Goal: Transaction & Acquisition: Purchase product/service

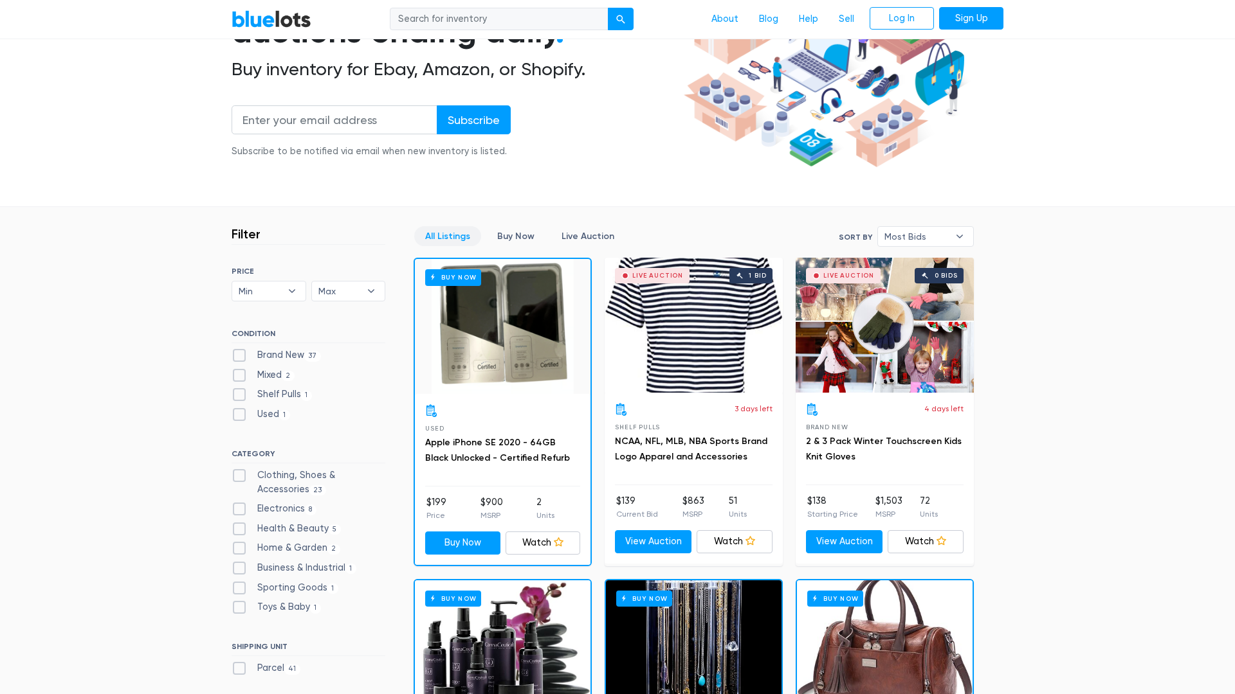
scroll to position [195, 0]
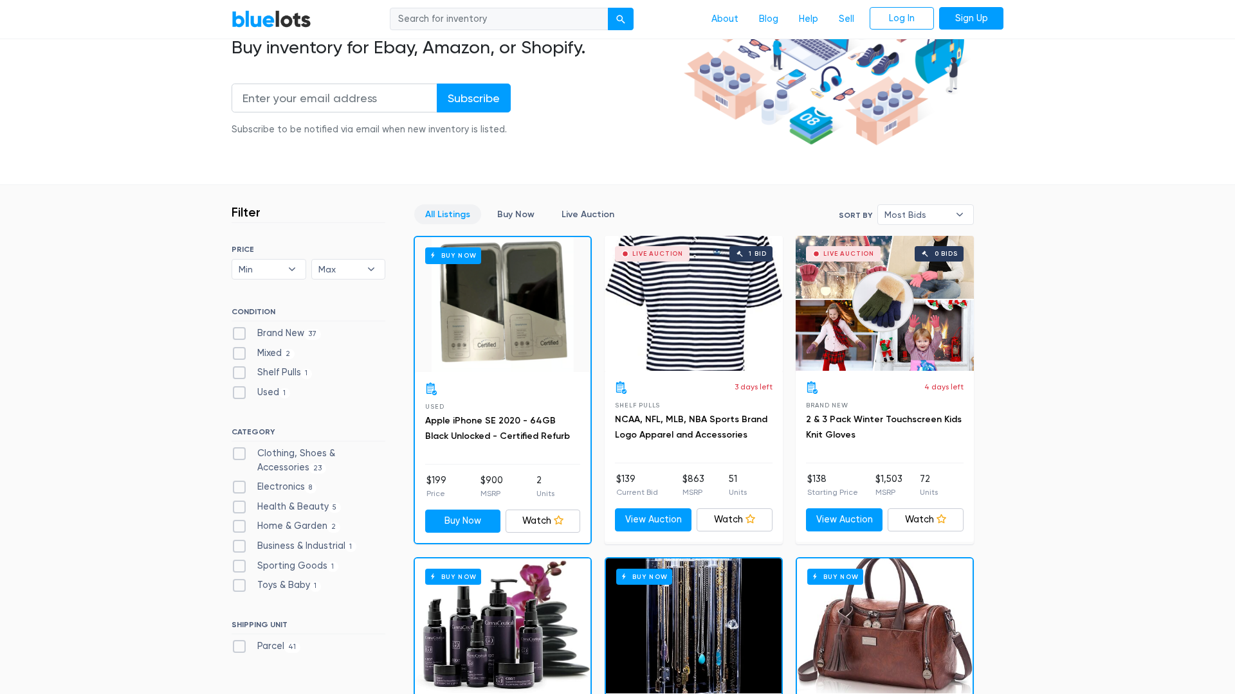
click at [276, 483] on label "Electronics 8" at bounding box center [273, 487] width 85 height 14
click at [240, 483] on input "Electronics 8" at bounding box center [235, 484] width 8 height 8
checkbox input "true"
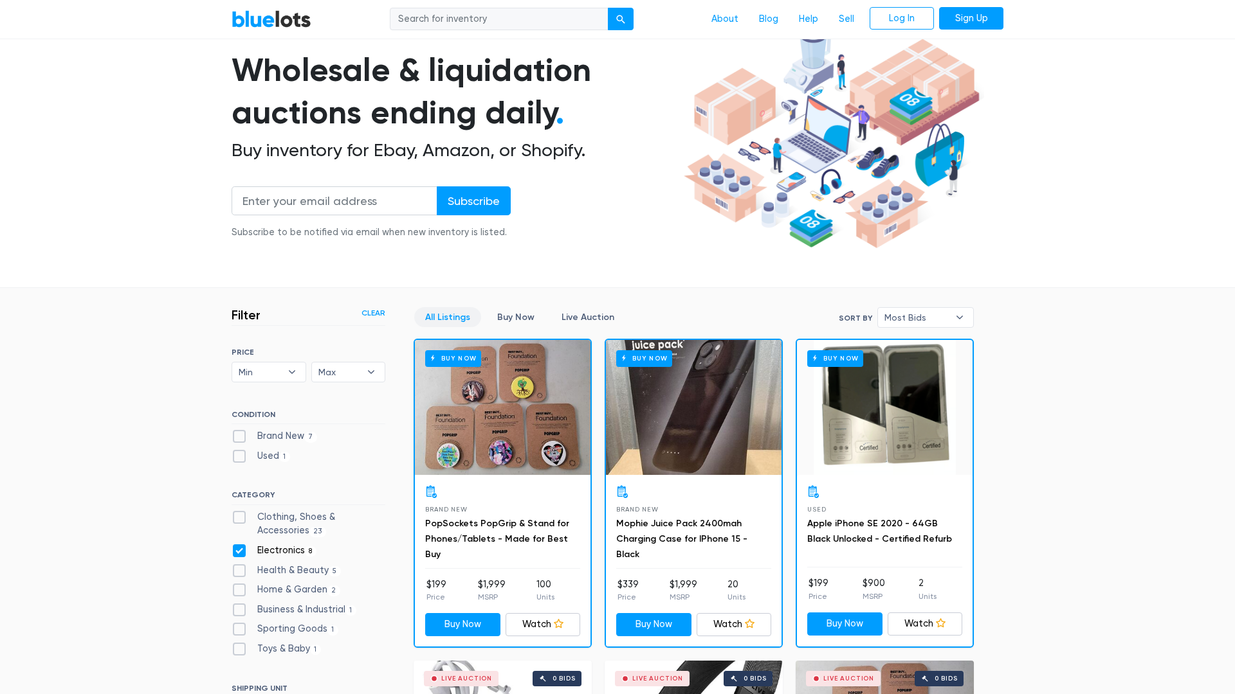
scroll to position [92, 0]
click at [380, 202] on input "email" at bounding box center [334, 200] width 206 height 29
type input "romales03@gmail.com"
click at [473, 199] on input "Subscribe" at bounding box center [474, 200] width 74 height 29
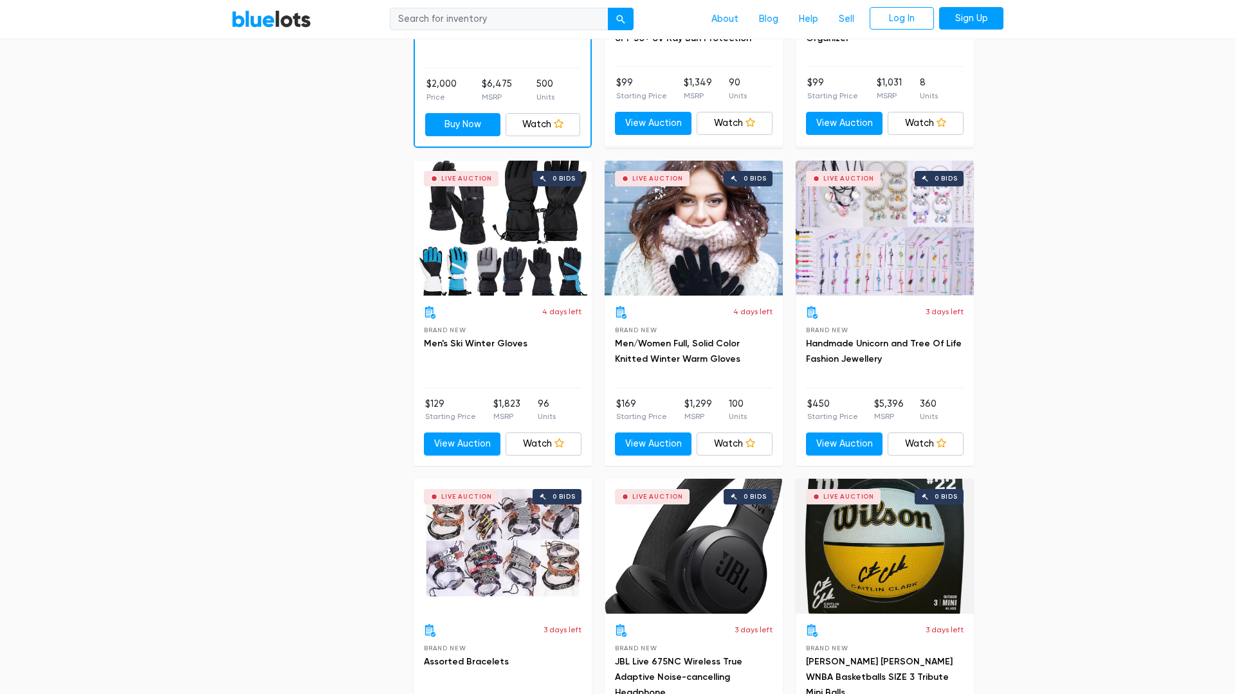
scroll to position [1555, 0]
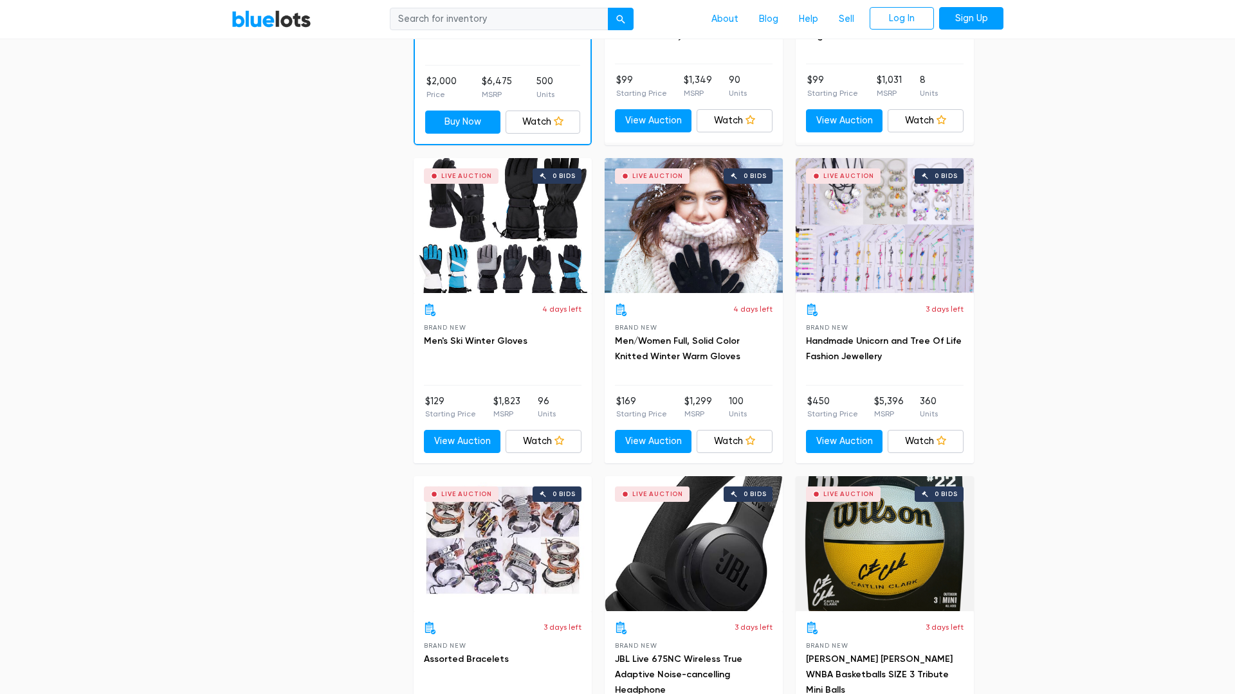
click at [507, 247] on div "Live Auction 0 bids" at bounding box center [502, 225] width 178 height 135
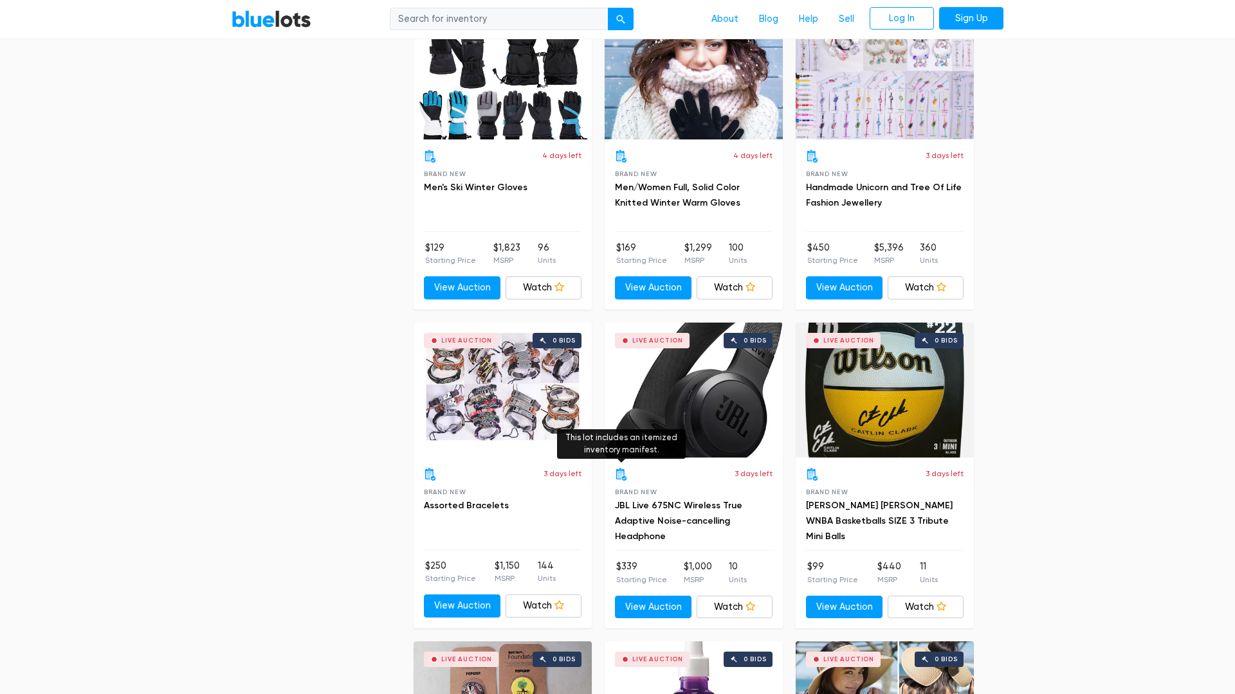
scroll to position [1709, 0]
click at [708, 424] on div "Live Auction 0 bids" at bounding box center [693, 390] width 178 height 135
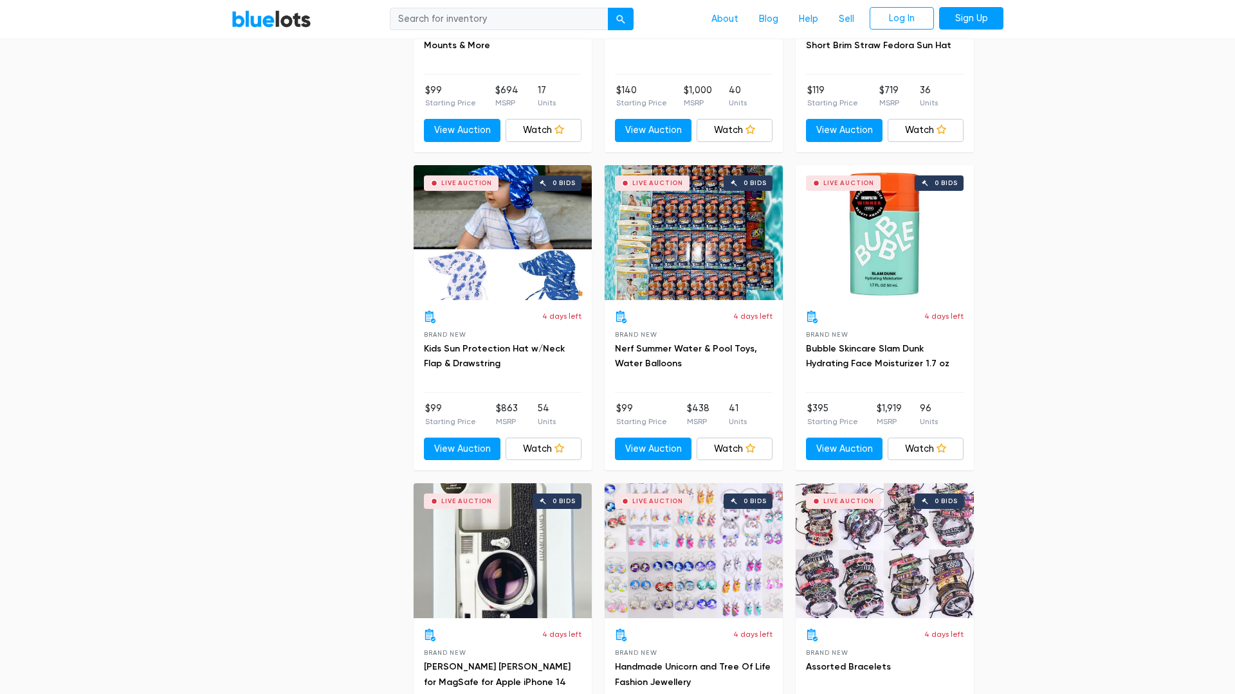
scroll to position [4103, 0]
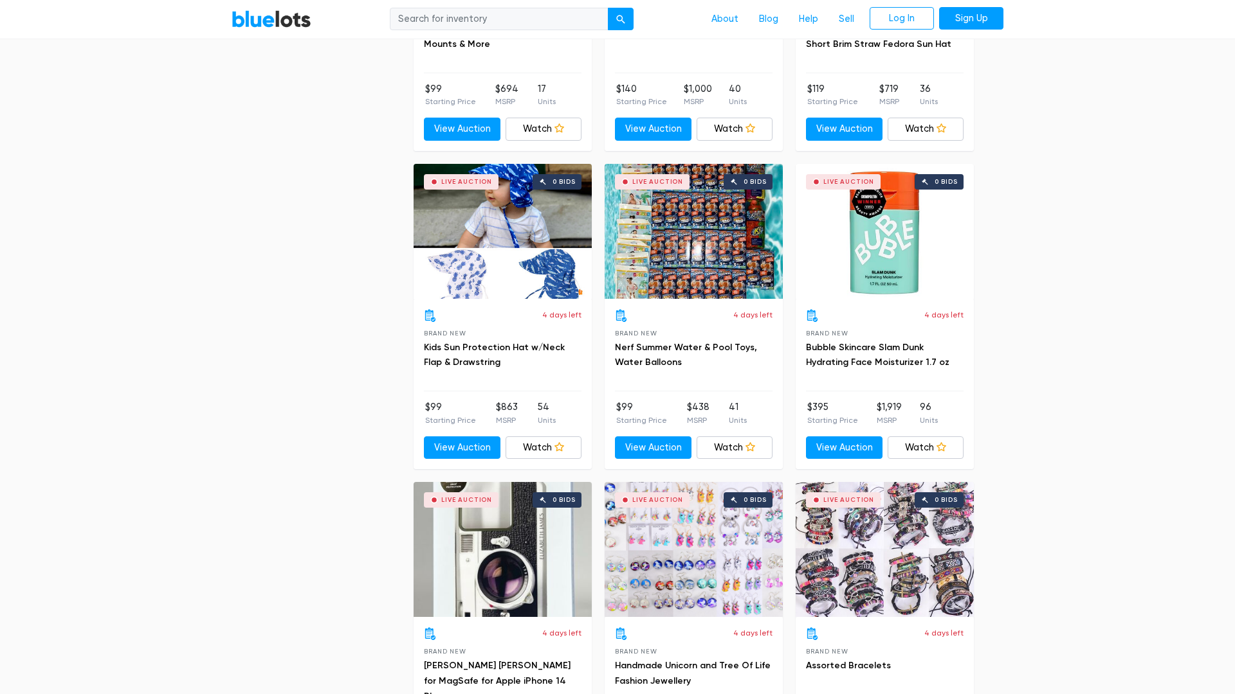
click at [685, 262] on div "Live Auction 0 bids" at bounding box center [693, 231] width 178 height 135
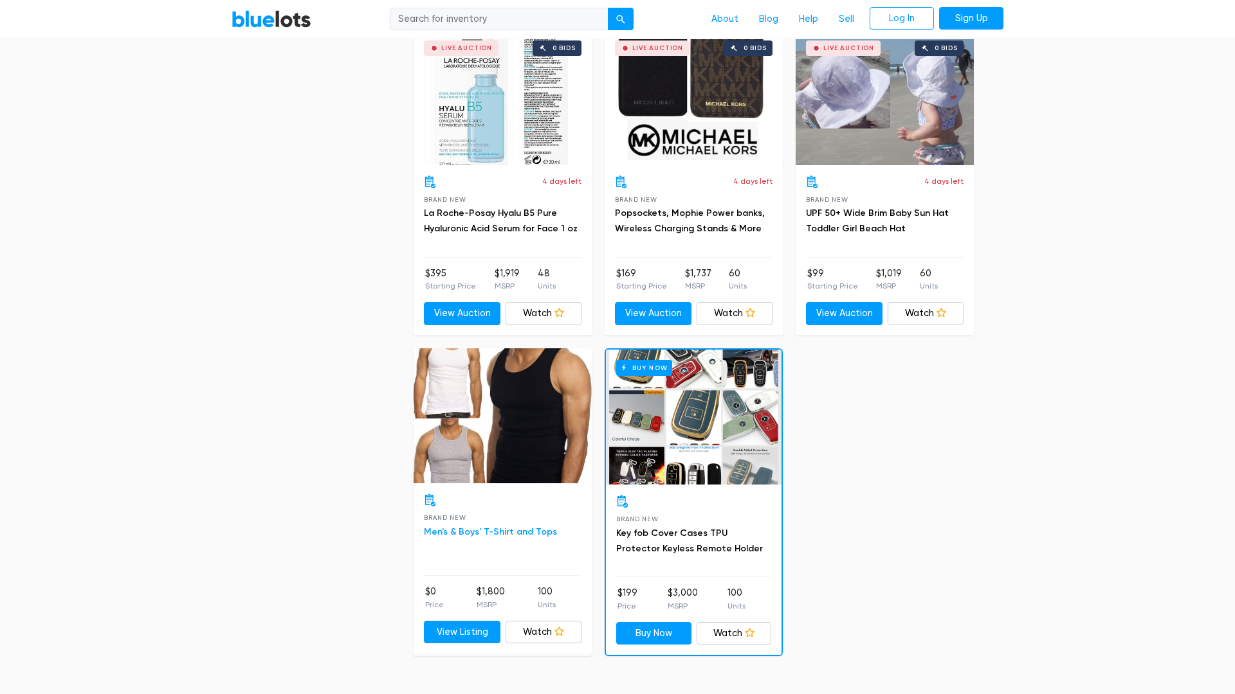
scroll to position [4878, 0]
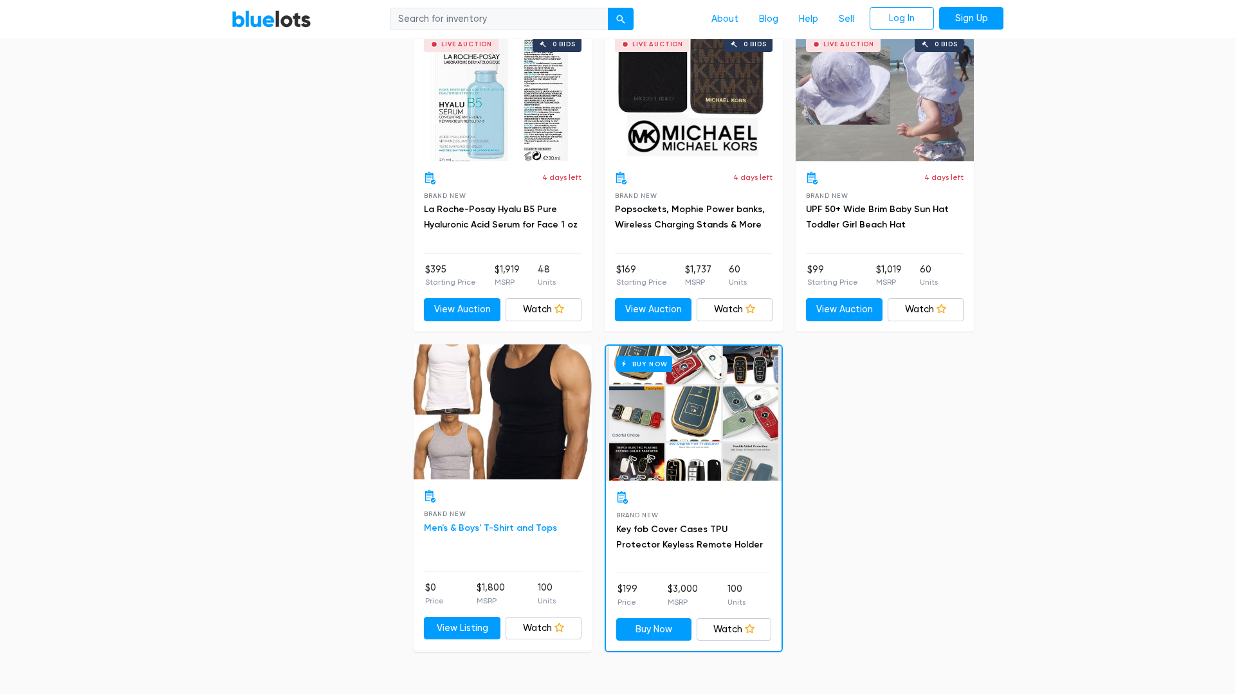
click at [475, 523] on link "Men's & Boys' T-Shirt and Tops" at bounding box center [490, 528] width 133 height 11
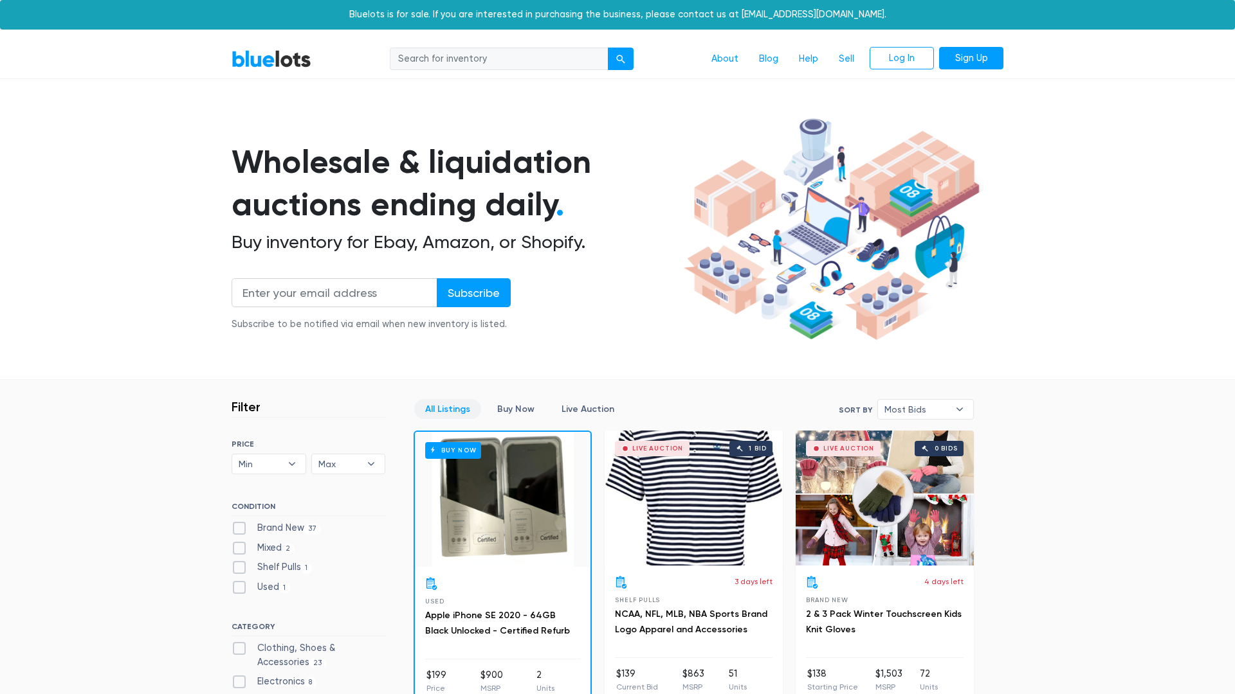
scroll to position [0, 0]
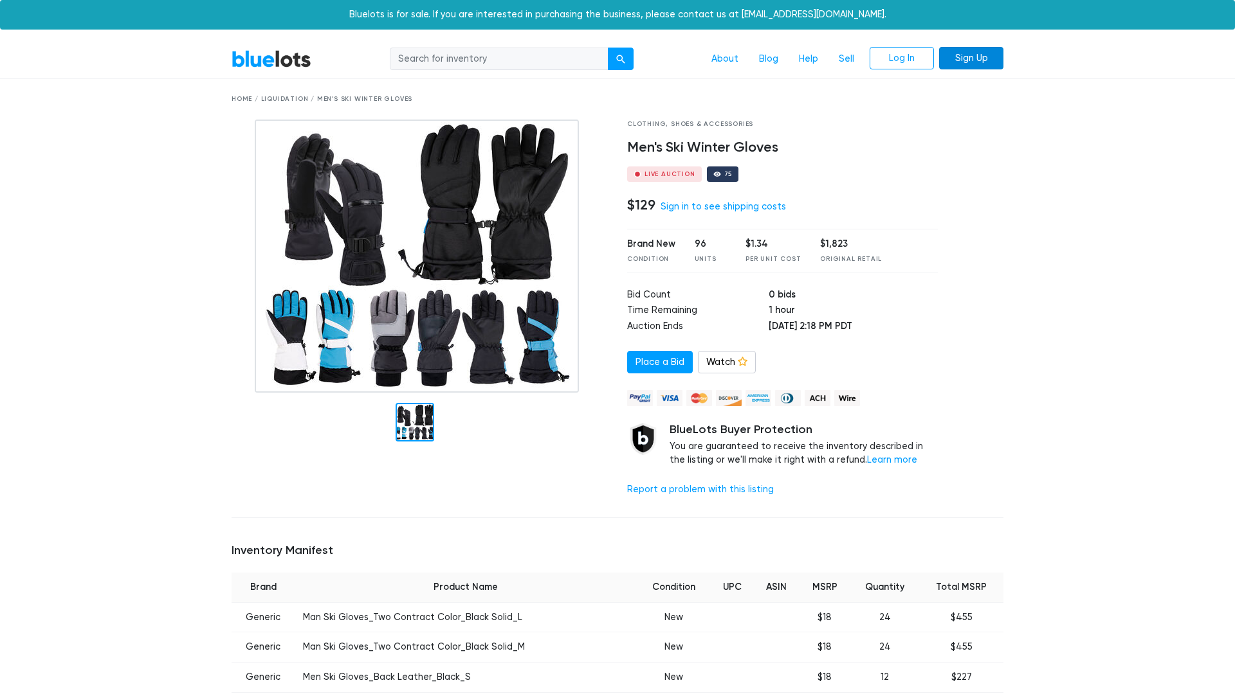
click at [979, 57] on link "Sign Up" at bounding box center [971, 58] width 64 height 23
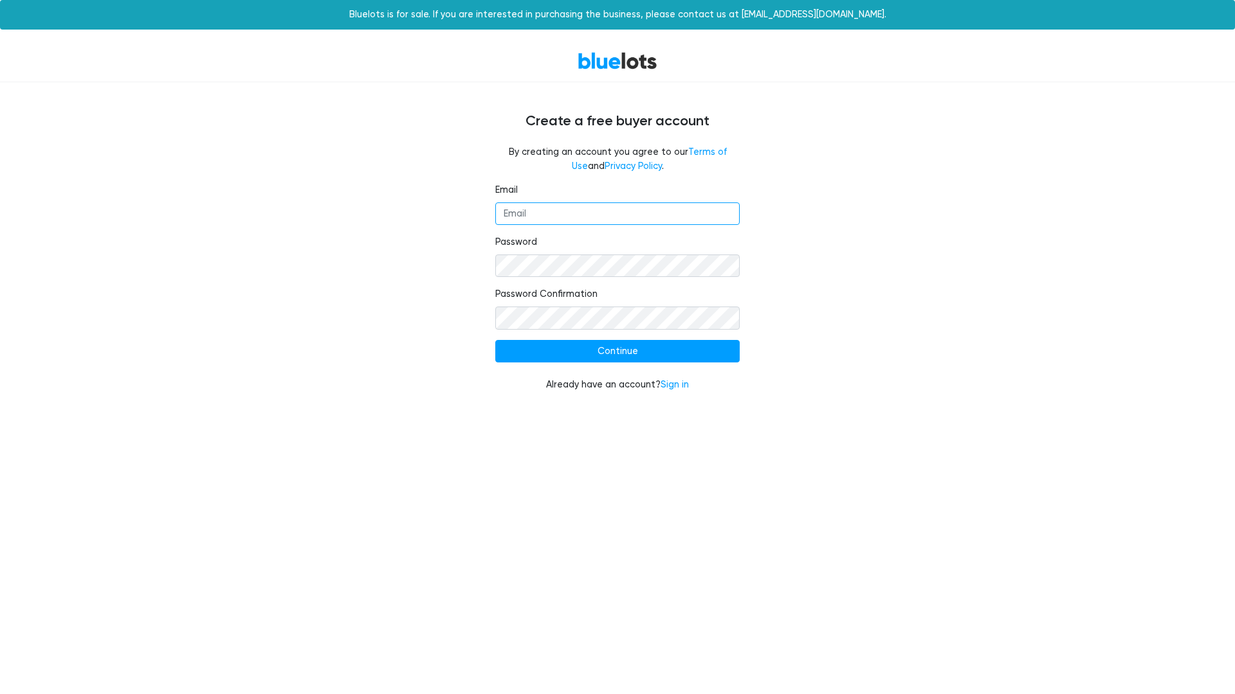
click at [608, 207] on input "Email" at bounding box center [617, 214] width 244 height 23
type input "romales03@gmail.com"
click at [590, 346] on input "Continue" at bounding box center [617, 351] width 244 height 23
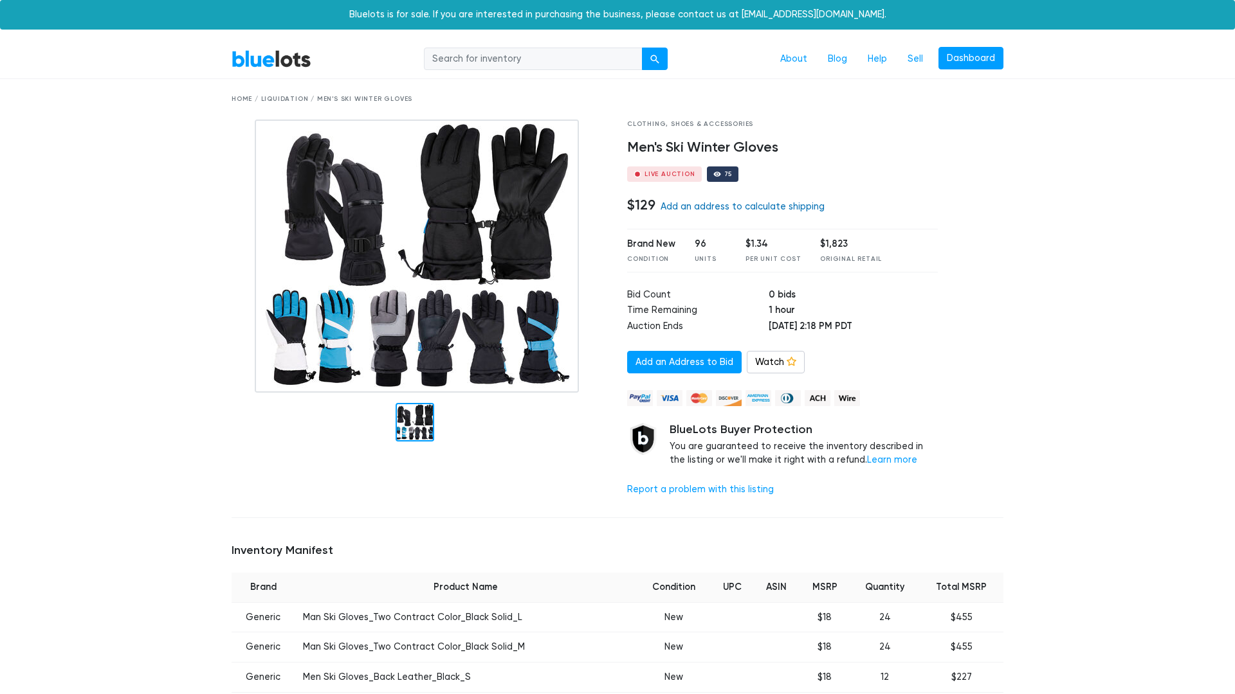
click at [718, 208] on link "Add an address to calculate shipping" at bounding box center [742, 206] width 164 height 11
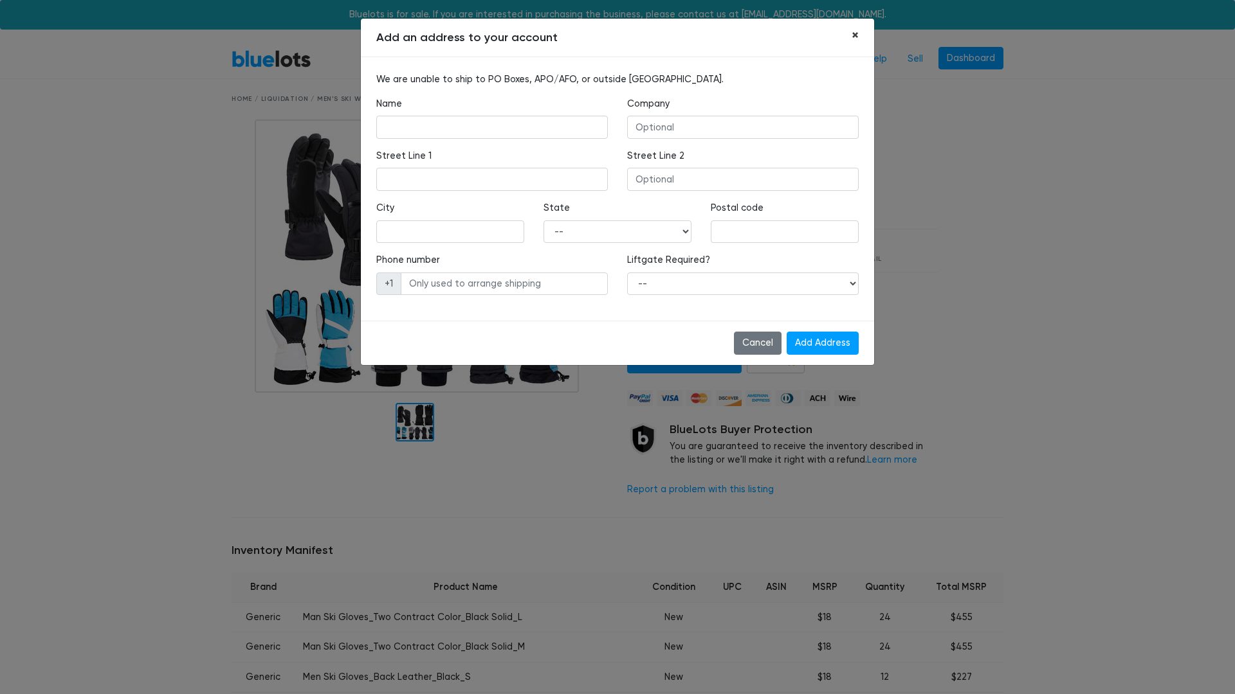
click at [857, 36] on span "×" at bounding box center [854, 35] width 7 height 17
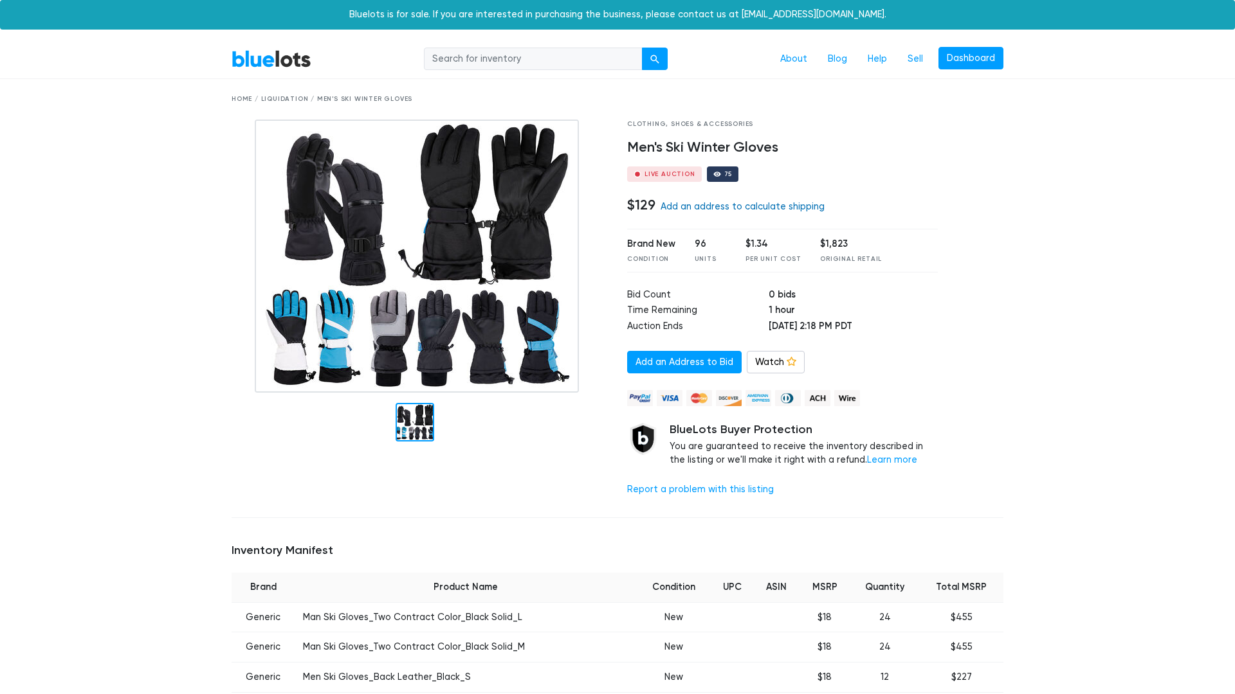
click at [726, 205] on link "Add an address to calculate shipping" at bounding box center [742, 206] width 164 height 11
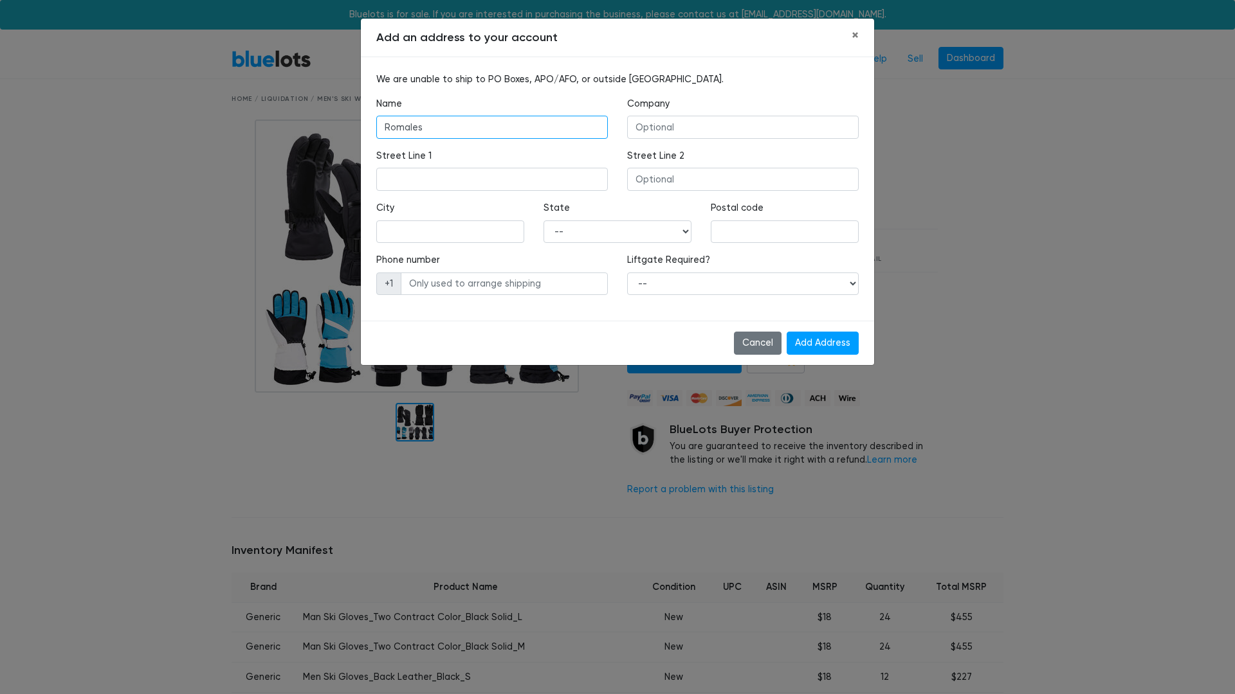
click at [489, 131] on input "Romales" at bounding box center [491, 127] width 231 height 23
type input "Romales Mark"
type input "309 E 22nd St"
type input "Reserve"
select select "LA"
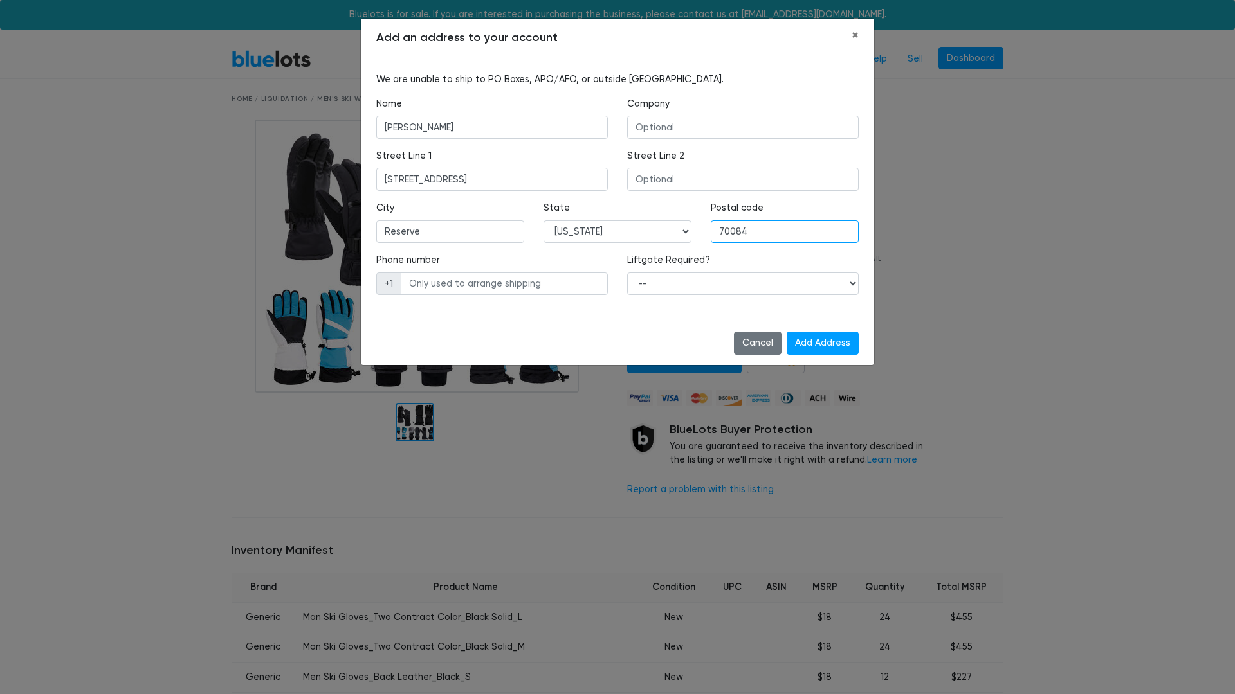
type input "70084"
type input "5042361720"
select select "0"
click at [833, 340] on input "Add Address" at bounding box center [822, 343] width 72 height 23
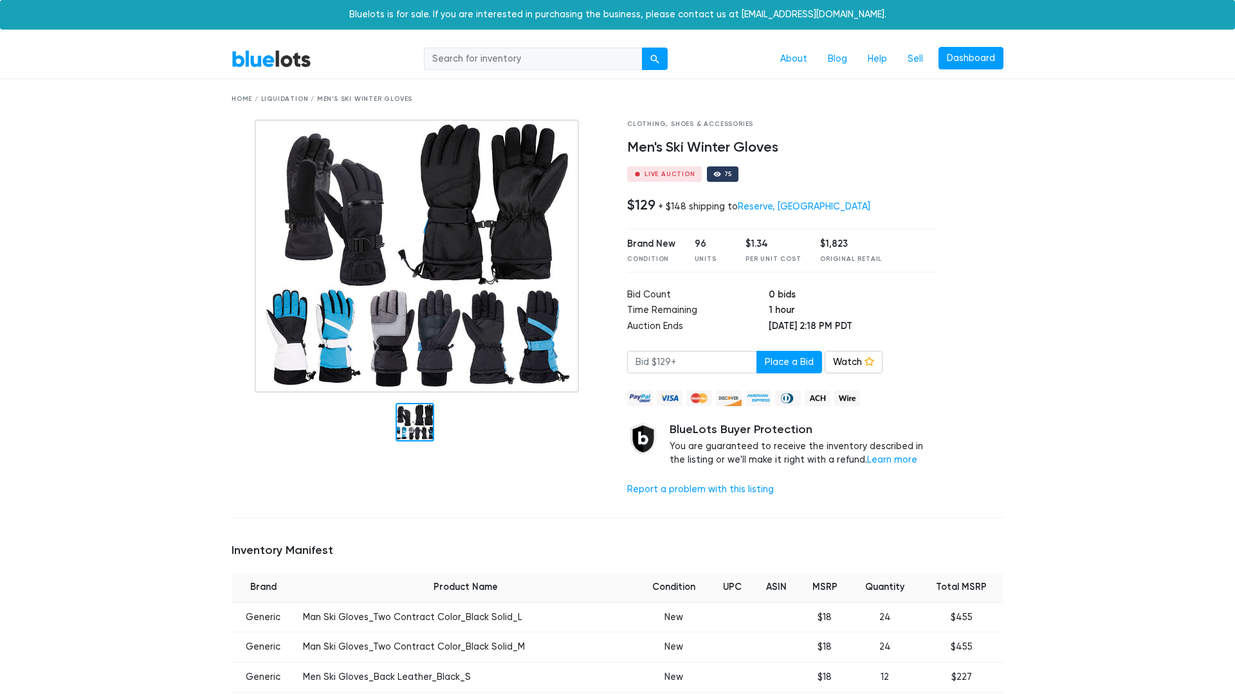
click at [576, 176] on img at bounding box center [417, 256] width 324 height 273
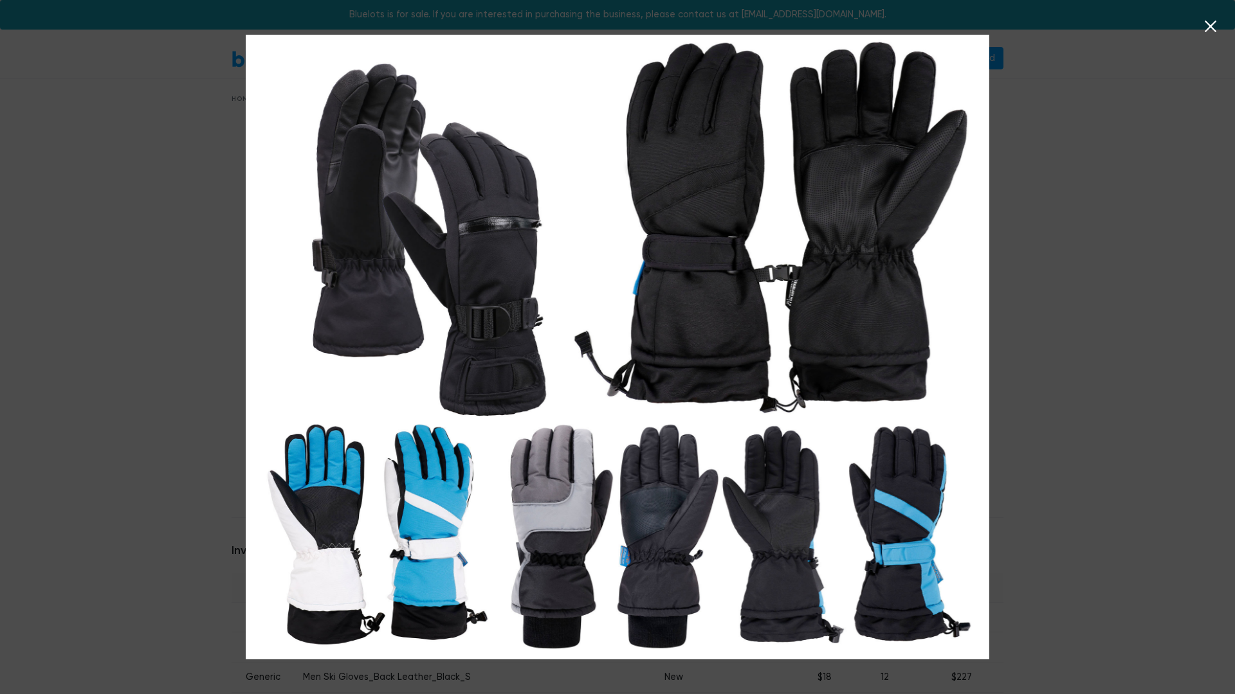
click at [1213, 26] on icon at bounding box center [1210, 26] width 19 height 19
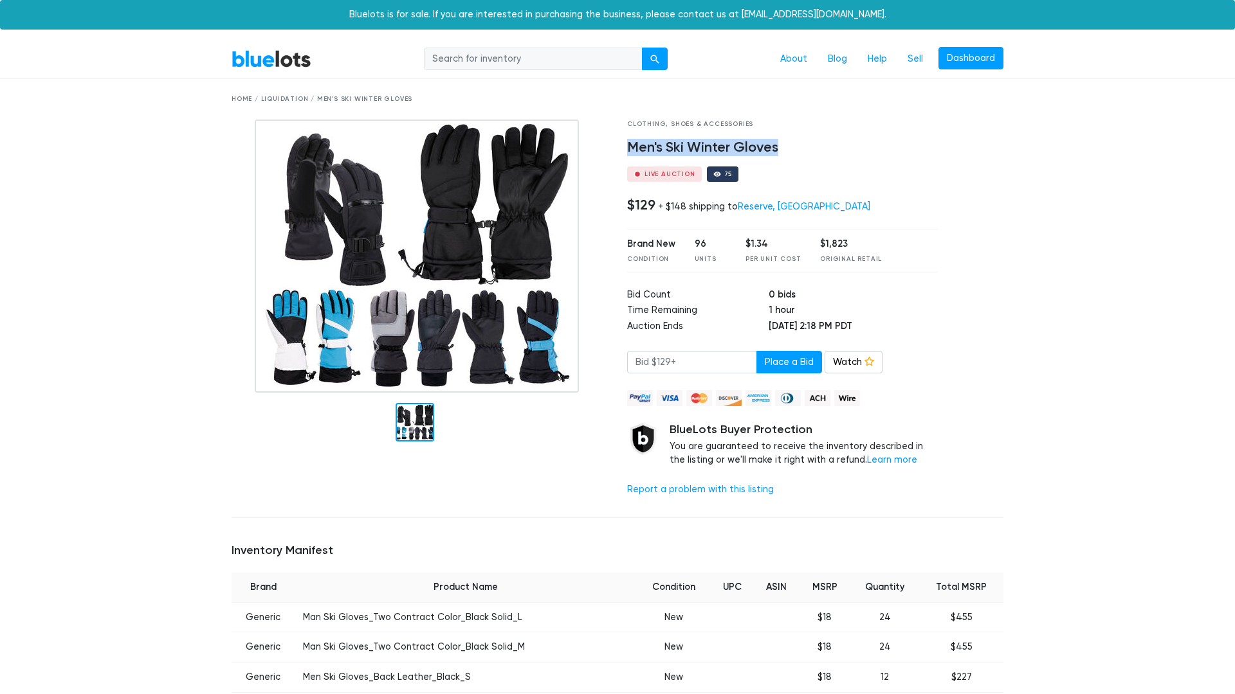
drag, startPoint x: 626, startPoint y: 149, endPoint x: 787, endPoint y: 148, distance: 160.8
click at [787, 148] on div "Clothing, Shoes & Accessories Men's Ski Winter Gloves Live Auction 75 $129 + $1…" at bounding box center [782, 314] width 330 height 388
copy h4 "Men's Ski Winter Gloves"
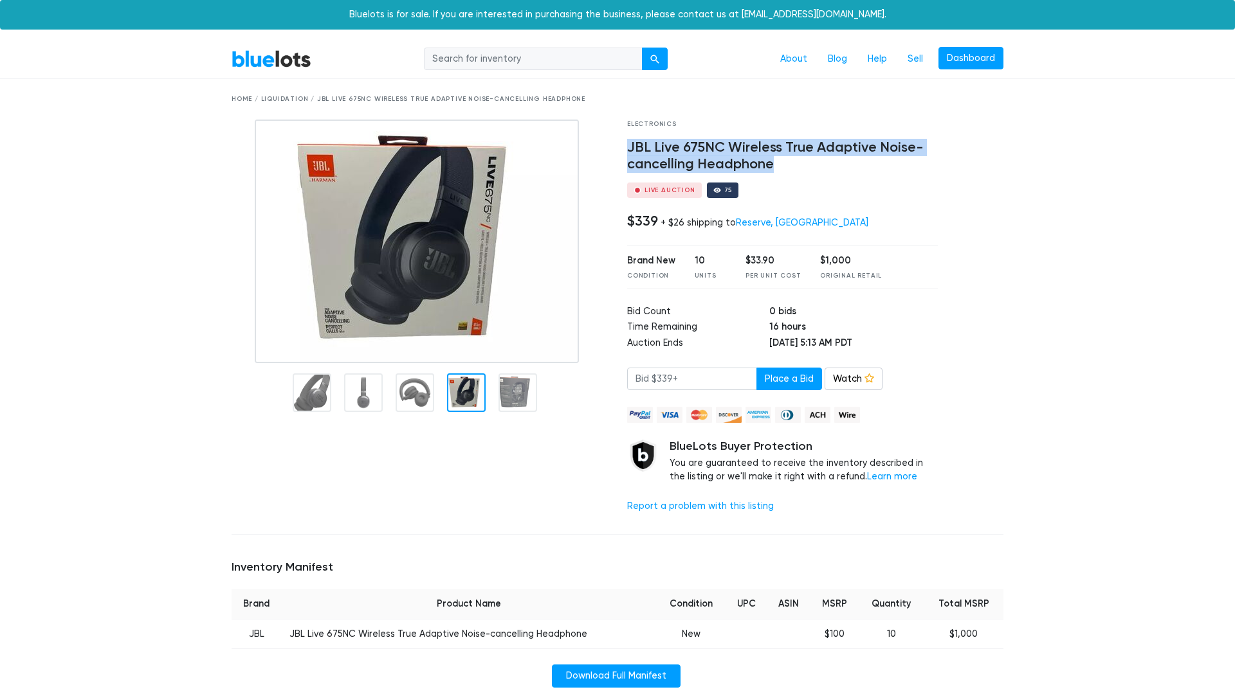
drag, startPoint x: 623, startPoint y: 148, endPoint x: 808, endPoint y: 159, distance: 185.6
click at [808, 159] on div "Electronics JBL Live 675NC Wireless True Adaptive Noise-cancelling Headphone Li…" at bounding box center [782, 322] width 330 height 404
copy h4 "JBL Live 675NC Wireless True Adaptive Noise-cancelling Headphone"
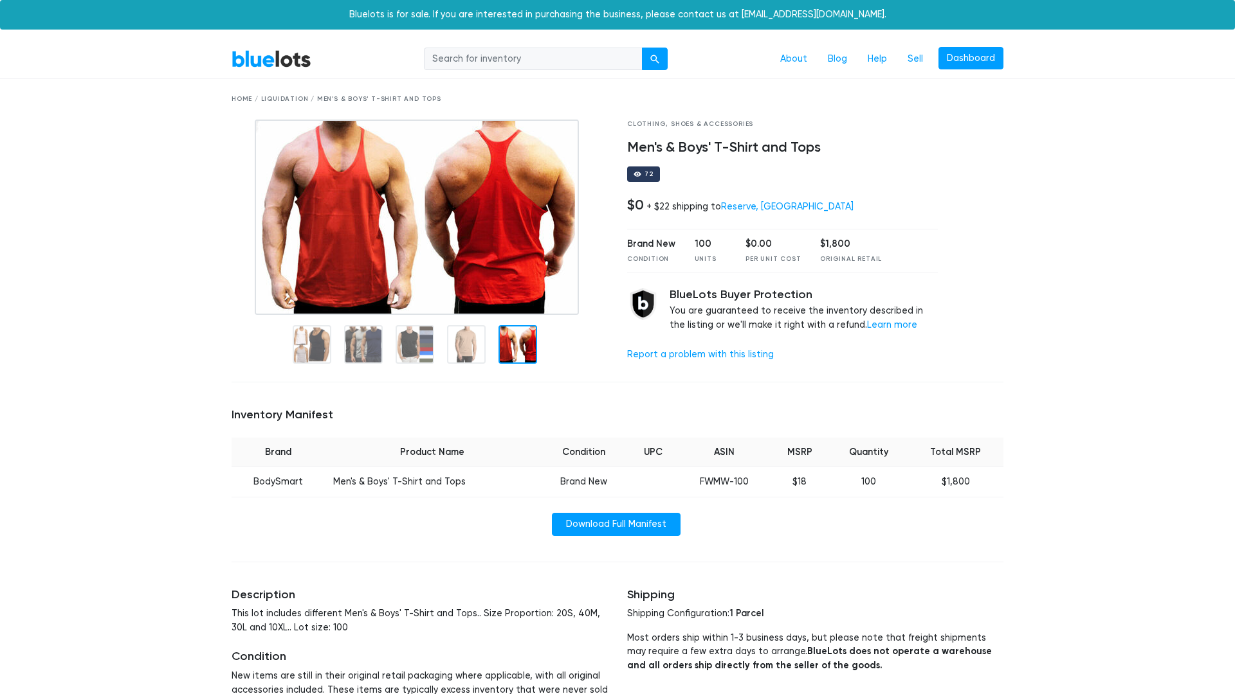
click at [460, 313] on div at bounding box center [419, 245] width 376 height 251
